Goal: Information Seeking & Learning: Learn about a topic

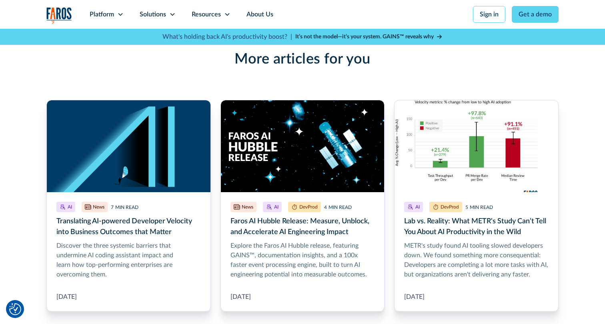
scroll to position [2777, 0]
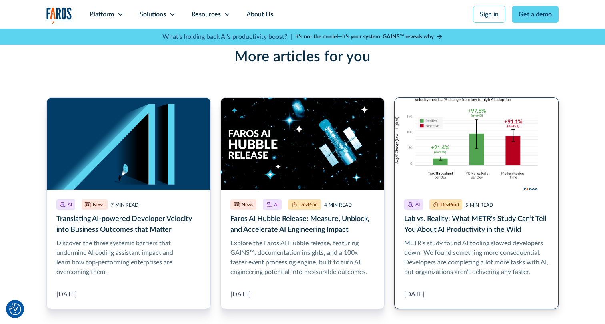
click at [464, 213] on link "More Blog Link" at bounding box center [476, 204] width 164 height 212
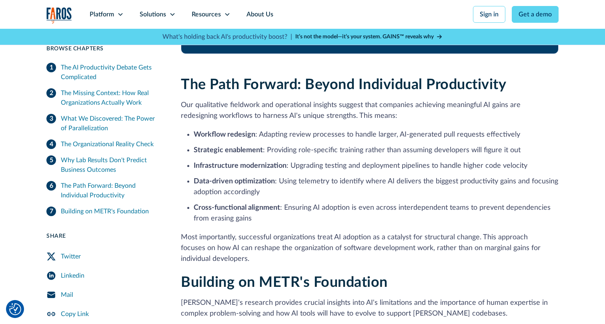
scroll to position [2163, 0]
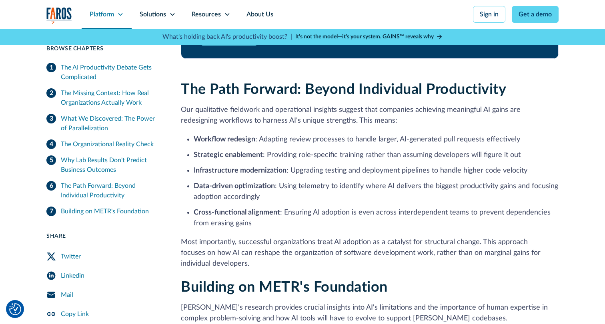
click at [117, 15] on icon at bounding box center [120, 14] width 6 height 6
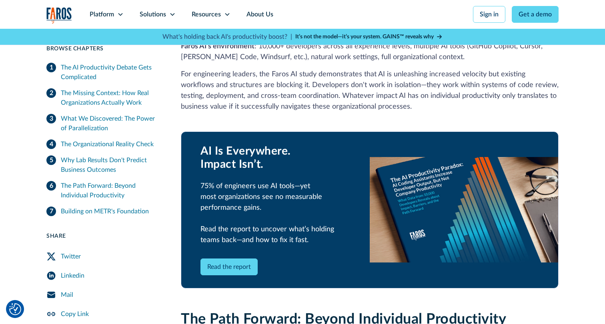
scroll to position [1933, 0]
